Goal: Task Accomplishment & Management: Complete application form

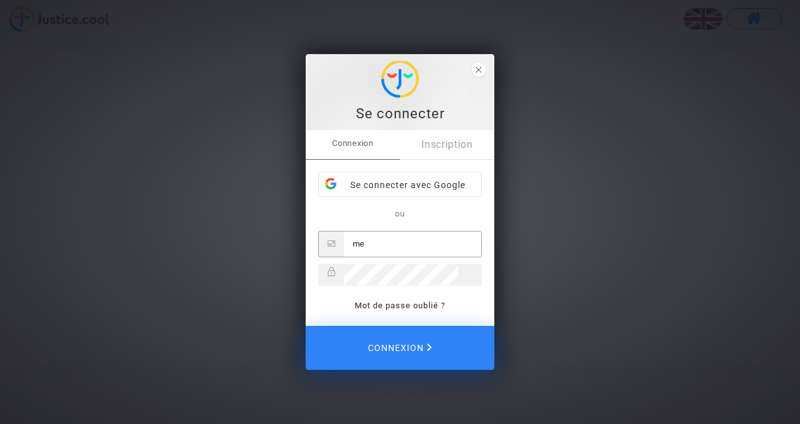
type input "m"
click at [436, 135] on link "Inscription" at bounding box center [447, 144] width 94 height 29
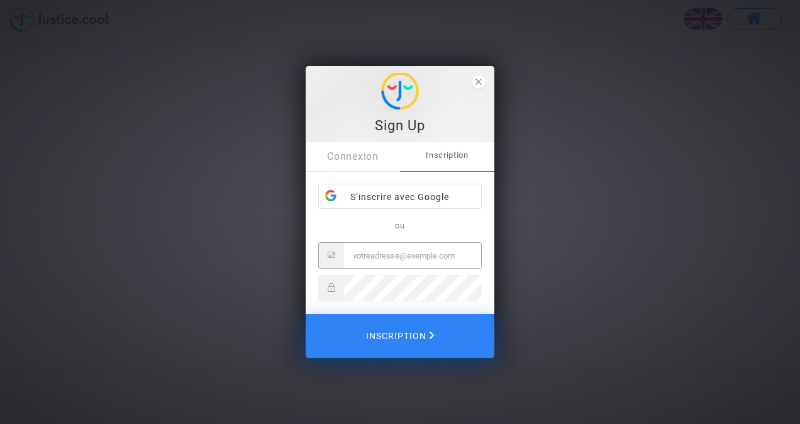
click at [374, 264] on input "Email" at bounding box center [412, 255] width 137 height 25
type input "mer_ahmed258@hotmail.com"
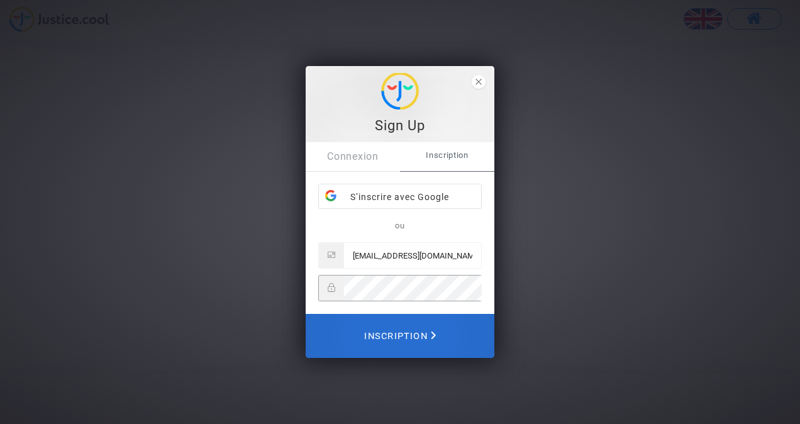
click at [401, 337] on span "Inscription" at bounding box center [400, 336] width 72 height 28
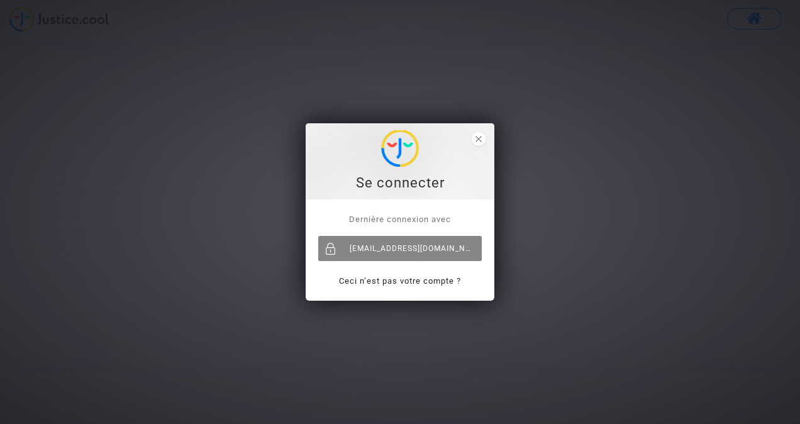
click at [413, 247] on div "[EMAIL_ADDRESS][DOMAIN_NAME]" at bounding box center [400, 248] width 164 height 25
click at [329, 250] on div at bounding box center [330, 248] width 25 height 25
click at [394, 245] on div "[EMAIL_ADDRESS][DOMAIN_NAME]" at bounding box center [400, 248] width 164 height 25
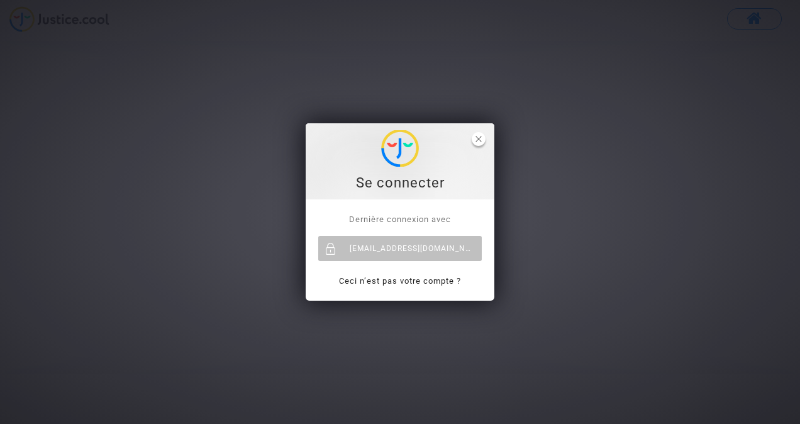
click at [477, 138] on icon "close" at bounding box center [479, 139] width 6 height 6
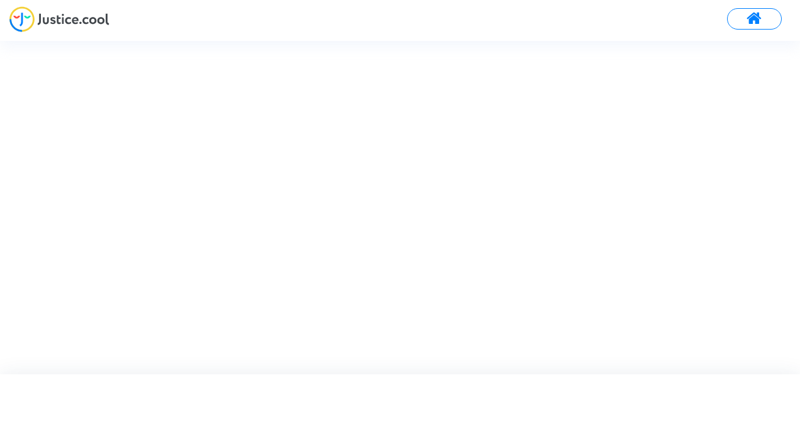
click at [754, 13] on span at bounding box center [755, 19] width 16 height 16
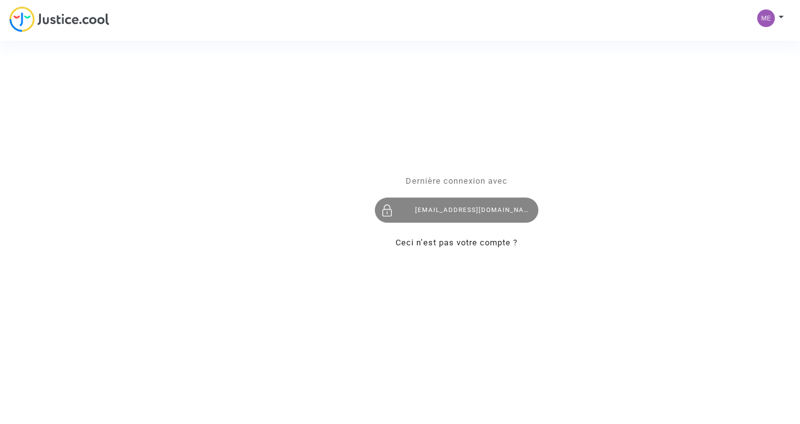
click at [478, 206] on div "[EMAIL_ADDRESS][DOMAIN_NAME]" at bounding box center [457, 210] width 164 height 25
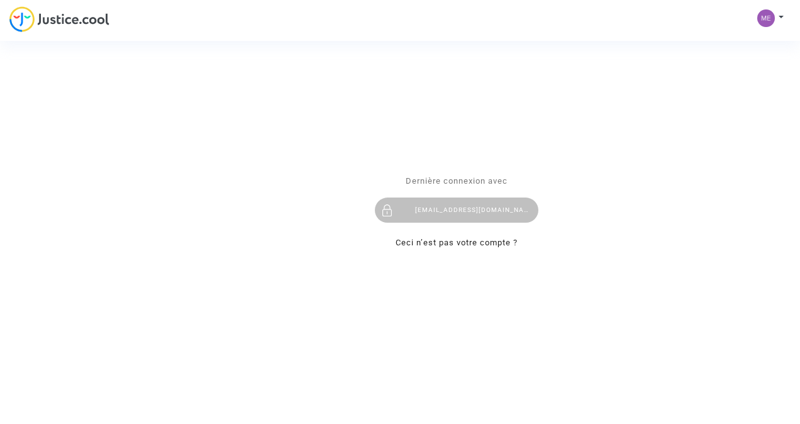
click at [478, 206] on div "[EMAIL_ADDRESS][DOMAIN_NAME]" at bounding box center [457, 210] width 164 height 25
click at [756, 16] on div "Se connecter Dernière connexion avec [EMAIL_ADDRESS][DOMAIN_NAME] Ceci n’est pa…" at bounding box center [400, 212] width 800 height 424
click at [758, 16] on div "Se connecter Dernière connexion avec [EMAIL_ADDRESS][DOMAIN_NAME] Ceci n’est pa…" at bounding box center [400, 212] width 800 height 424
click at [786, 16] on div "Se connecter Dernière connexion avec [EMAIL_ADDRESS][DOMAIN_NAME] Ceci n’est pa…" at bounding box center [400, 212] width 800 height 424
click at [420, 240] on link "Ceci n’est pas votre compte ?" at bounding box center [457, 242] width 122 height 9
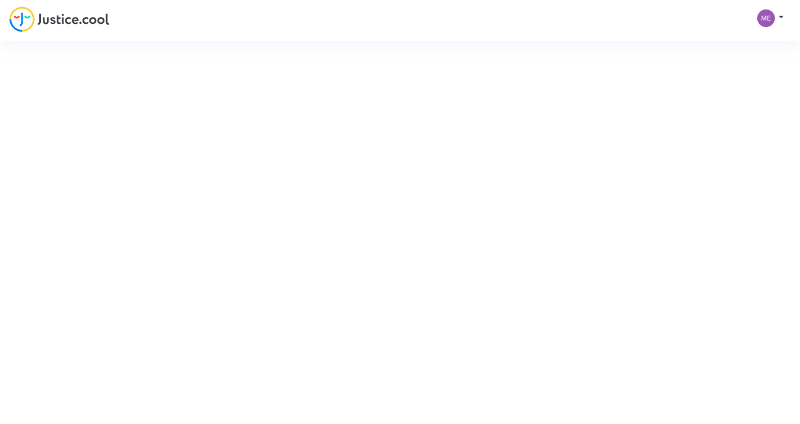
type input "[EMAIL_ADDRESS][DOMAIN_NAME]"
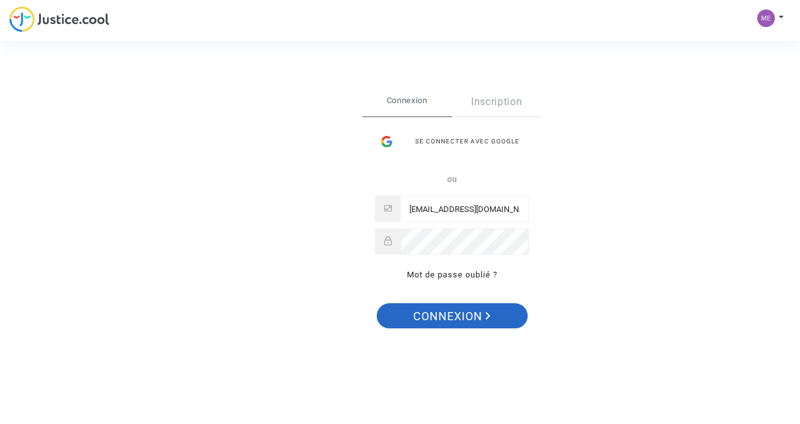
click at [429, 316] on span "Connexion" at bounding box center [451, 316] width 77 height 26
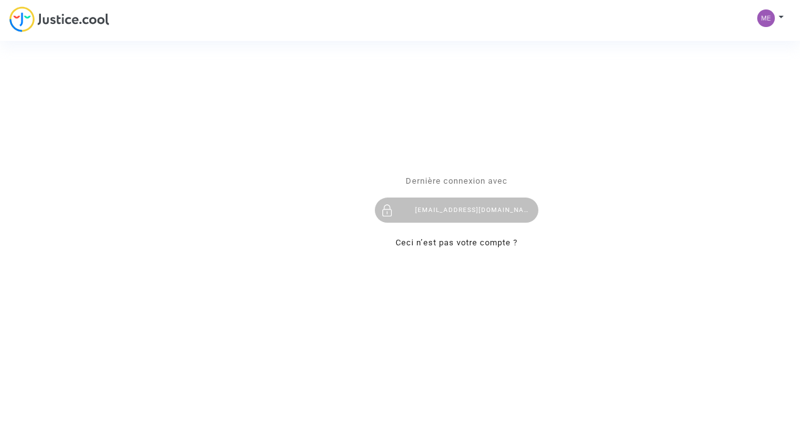
click at [55, 13] on div "Se connecter Dernière connexion avec [EMAIL_ADDRESS][DOMAIN_NAME] Ceci n’est pa…" at bounding box center [400, 212] width 800 height 424
click at [55, 14] on div "Se connecter Dernière connexion avec [EMAIL_ADDRESS][DOMAIN_NAME] Ceci n’est pa…" at bounding box center [400, 212] width 800 height 424
click at [11, 26] on div "Se connecter Dernière connexion avec [EMAIL_ADDRESS][DOMAIN_NAME] Ceci n’est pa…" at bounding box center [400, 212] width 800 height 424
click at [414, 225] on div "Dernière connexion avec [EMAIL_ADDRESS][DOMAIN_NAME] Ceci n’est pas votre compt…" at bounding box center [457, 212] width 164 height 77
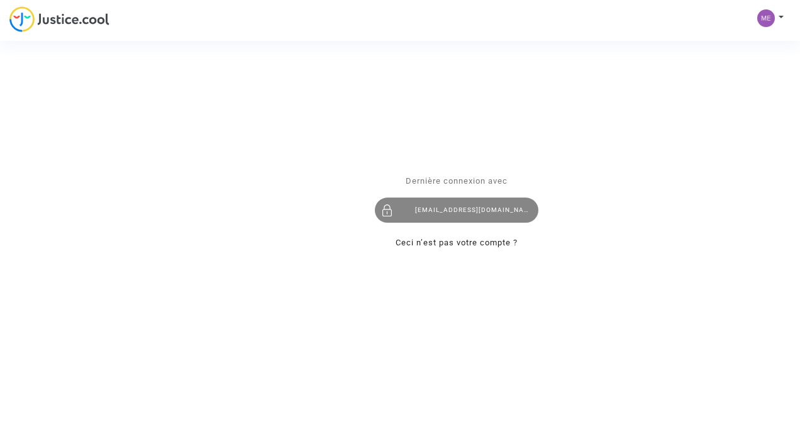
click at [433, 203] on div "[EMAIL_ADDRESS][DOMAIN_NAME]" at bounding box center [457, 210] width 164 height 25
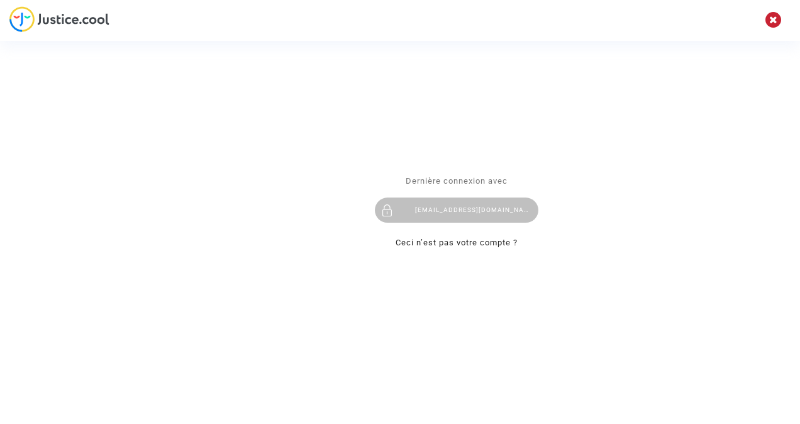
click at [433, 203] on div "[EMAIL_ADDRESS][DOMAIN_NAME]" at bounding box center [457, 210] width 164 height 25
click at [770, 23] on div "Se connecter Dernière connexion avec mer_ahmed258@hotmail.com Ceci n’est pas vo…" at bounding box center [400, 212] width 800 height 424
click at [82, 29] on div "Se connecter Dernière connexion avec mer_ahmed258@hotmail.com Ceci n’est pas vo…" at bounding box center [400, 212] width 800 height 424
click at [428, 241] on link "Ceci n’est pas votre compte ?" at bounding box center [457, 242] width 122 height 9
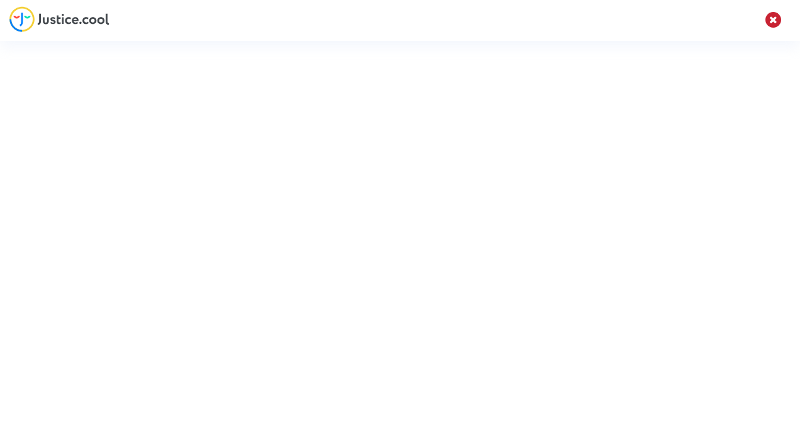
type input "mer_ahmed258@hotmail.com"
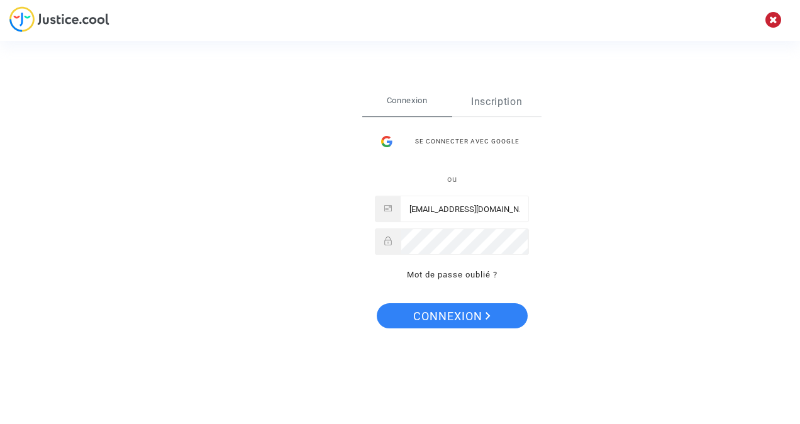
click at [489, 104] on link "Inscription" at bounding box center [497, 101] width 90 height 29
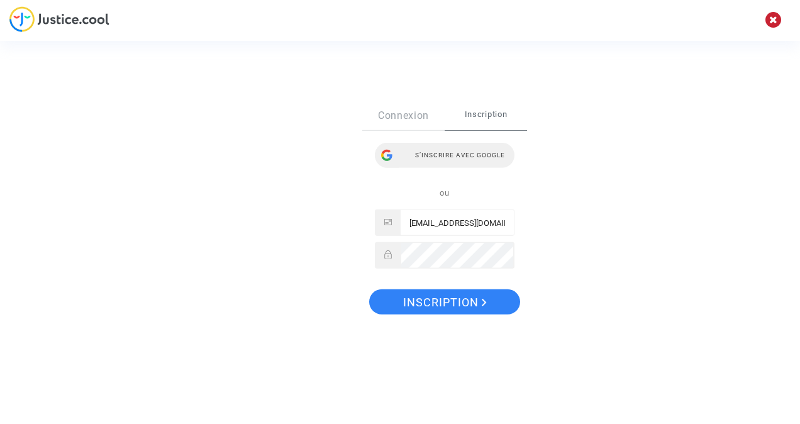
click at [456, 147] on div "S’inscrire avec Google" at bounding box center [445, 155] width 140 height 25
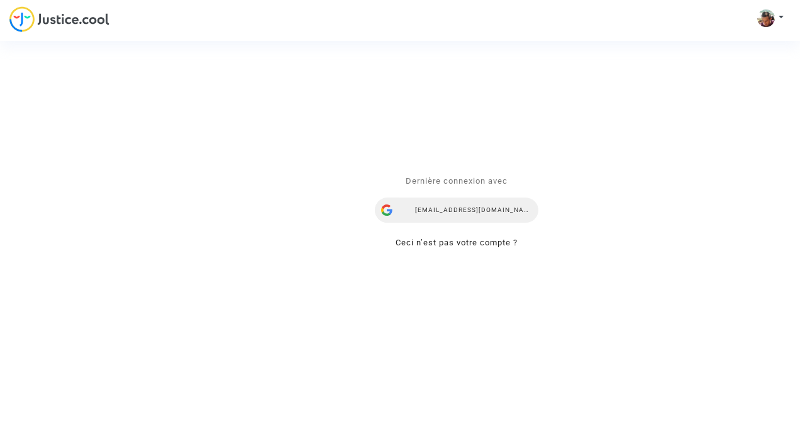
click at [405, 215] on div "ahmedkatchi21@gmail.com" at bounding box center [457, 210] width 164 height 25
click at [362, 306] on div "Se connecter Dernière connexion avec ahmedkatchi21@gmail.com Ceci n’est pas vot…" at bounding box center [400, 212] width 800 height 424
click at [501, 209] on div "[EMAIL_ADDRESS][DOMAIN_NAME]" at bounding box center [457, 210] width 164 height 25
